Goal: Check status

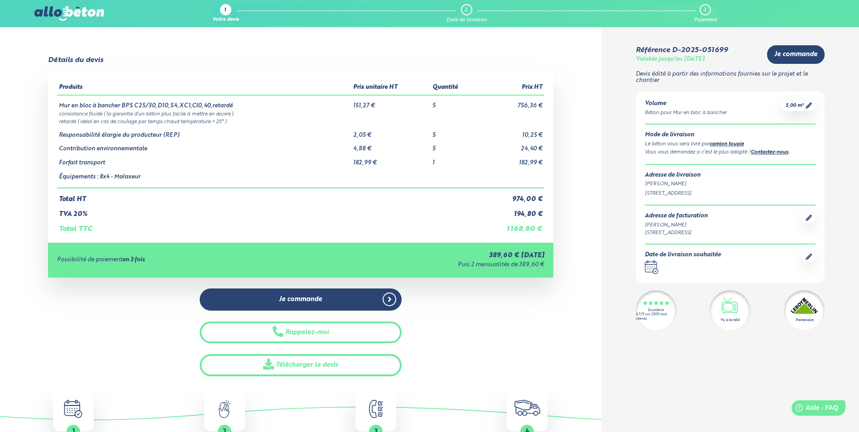
click at [465, 13] on div "2" at bounding box center [466, 9] width 11 height 11
